Goal: Register for event/course

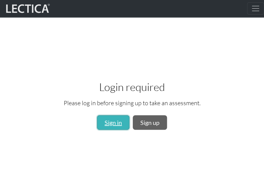
click at [120, 121] on link "Sign in" at bounding box center [113, 122] width 32 height 15
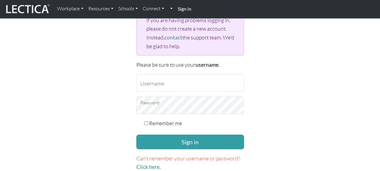
scroll to position [78, 0]
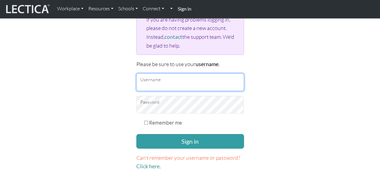
click at [208, 86] on input "Username" at bounding box center [190, 82] width 108 height 18
type input "AnnaLindelöf"
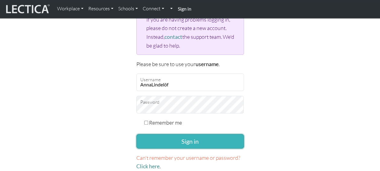
click at [207, 139] on button "Sign in" at bounding box center [190, 141] width 108 height 15
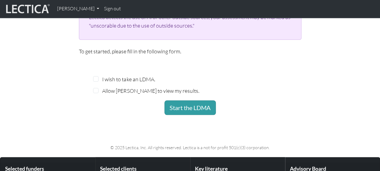
scroll to position [181, 0]
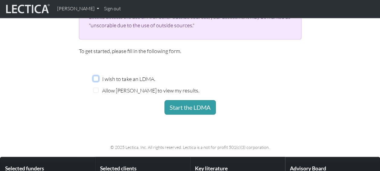
click at [96, 80] on input "I wish to take an LDMA." at bounding box center [95, 78] width 5 height 5
checkbox input "true"
click at [95, 89] on input "Allow Patrik Hambreas to view my results." at bounding box center [95, 89] width 5 height 5
checkbox input "true"
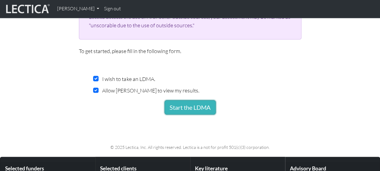
click at [175, 108] on button "Start the LDMA" at bounding box center [190, 107] width 51 height 15
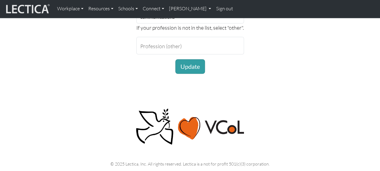
scroll to position [488, 0]
click at [198, 64] on button "Update" at bounding box center [190, 66] width 30 height 15
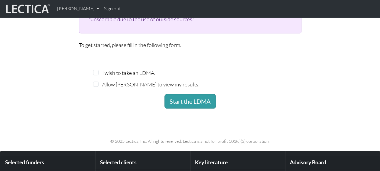
scroll to position [187, 0]
